Goal: Navigation & Orientation: Find specific page/section

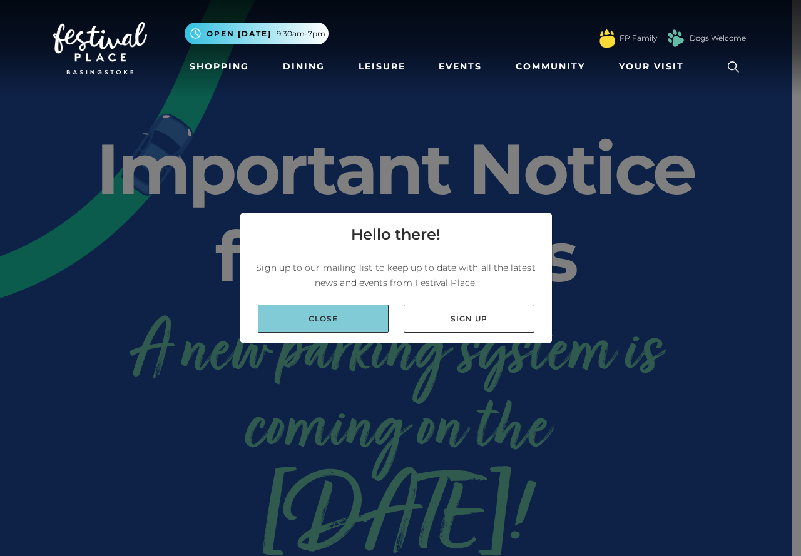
click at [343, 317] on link "Close" at bounding box center [323, 319] width 131 height 28
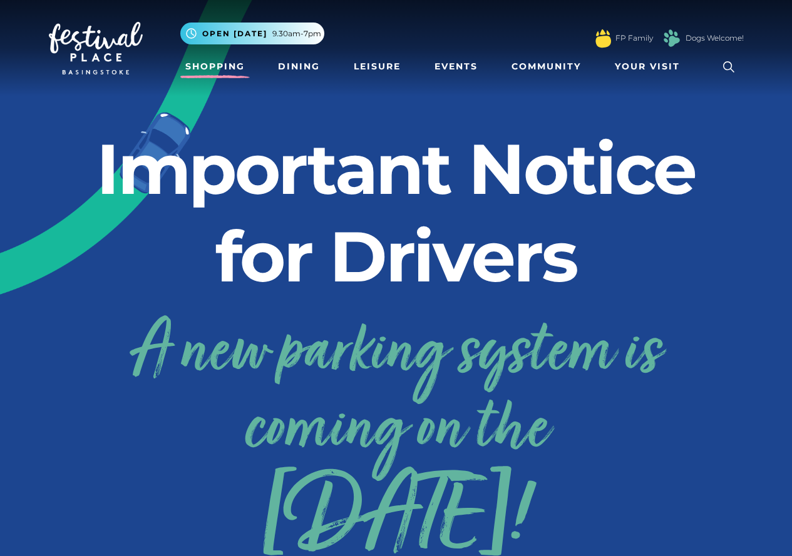
click at [198, 68] on link "Shopping" at bounding box center [214, 66] width 69 height 23
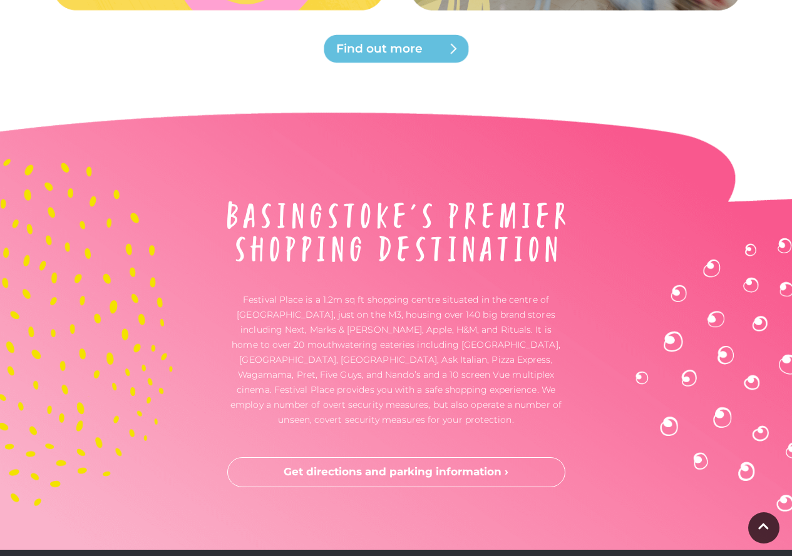
scroll to position [3129, 0]
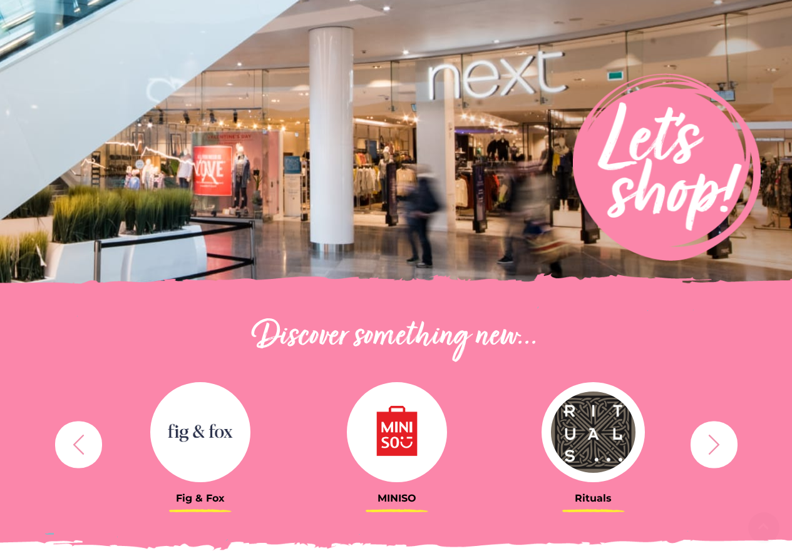
scroll to position [188, 0]
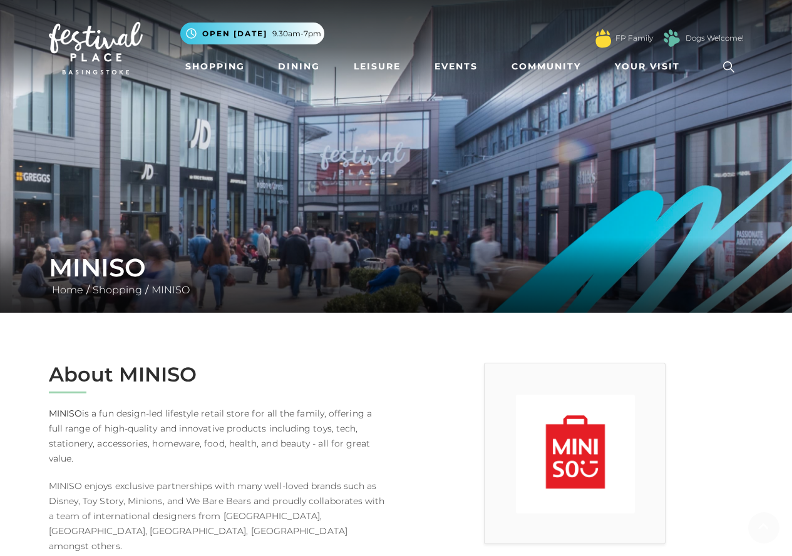
scroll to position [438, 0]
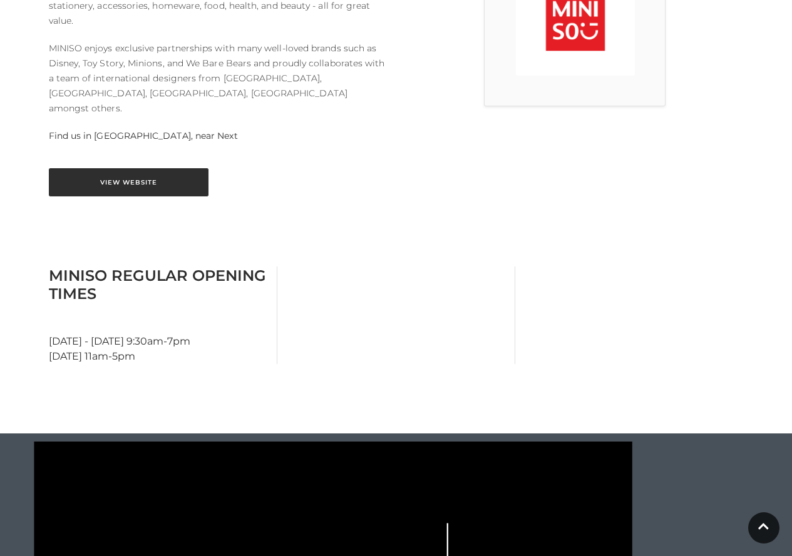
click at [129, 168] on link "View Website" at bounding box center [129, 182] width 160 height 28
